Goal: Navigation & Orientation: Find specific page/section

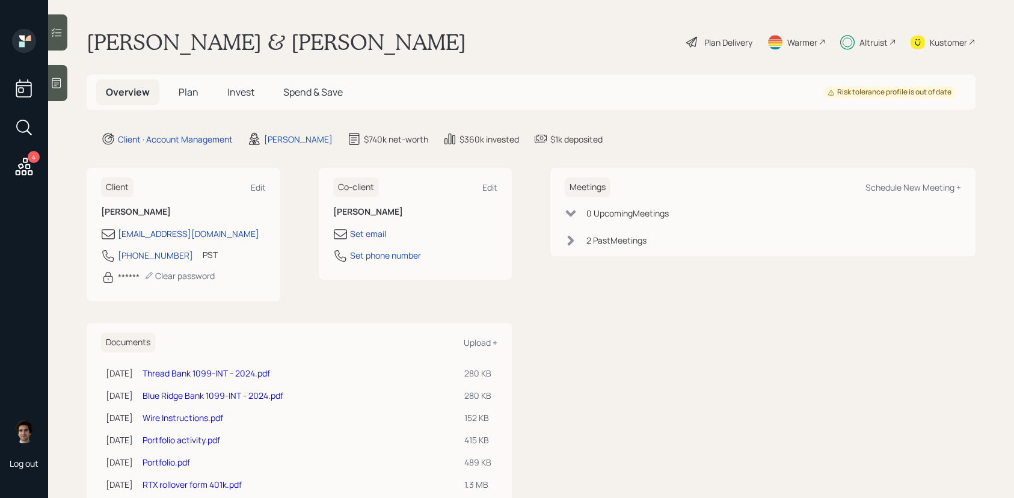
click at [227, 91] on span "Invest" at bounding box center [240, 91] width 27 height 13
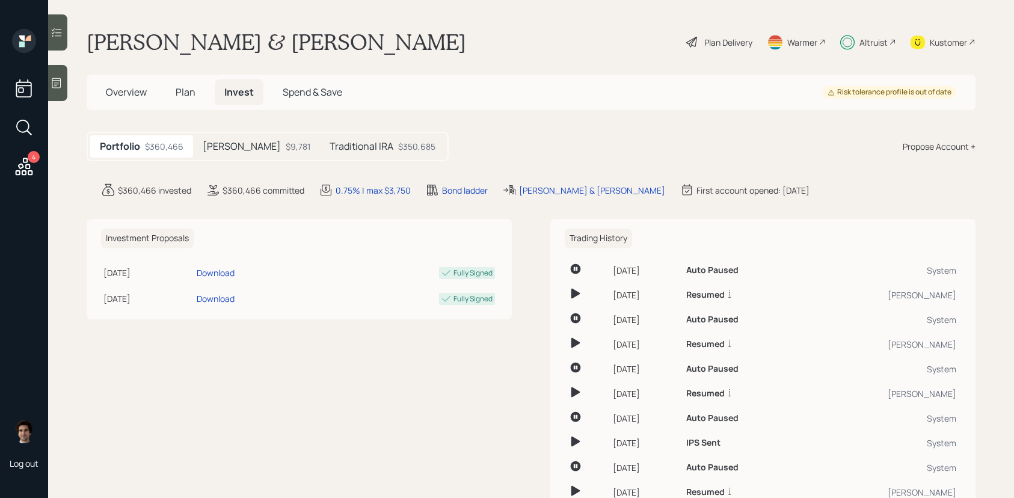
click at [366, 156] on div "Traditional IRA $350,685" at bounding box center [382, 146] width 125 height 22
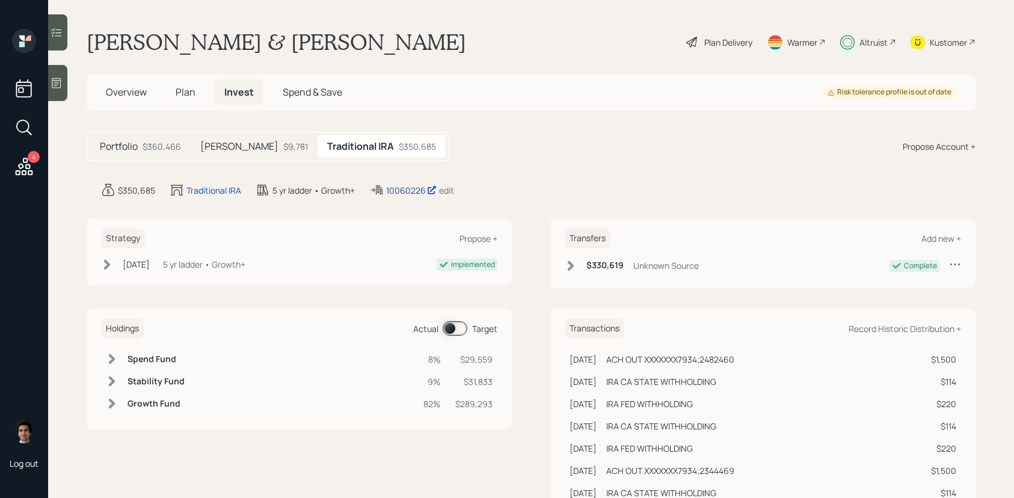
click at [393, 192] on div "10060226" at bounding box center [411, 190] width 50 height 13
